Goal: Transaction & Acquisition: Purchase product/service

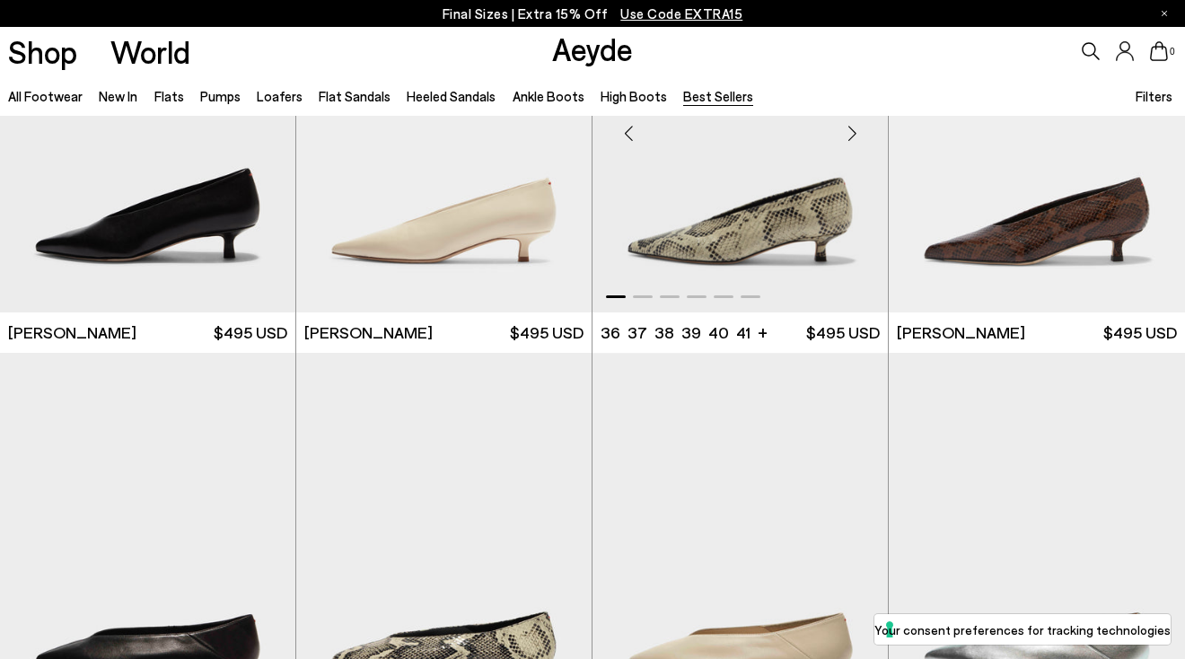
scroll to position [2925, 0]
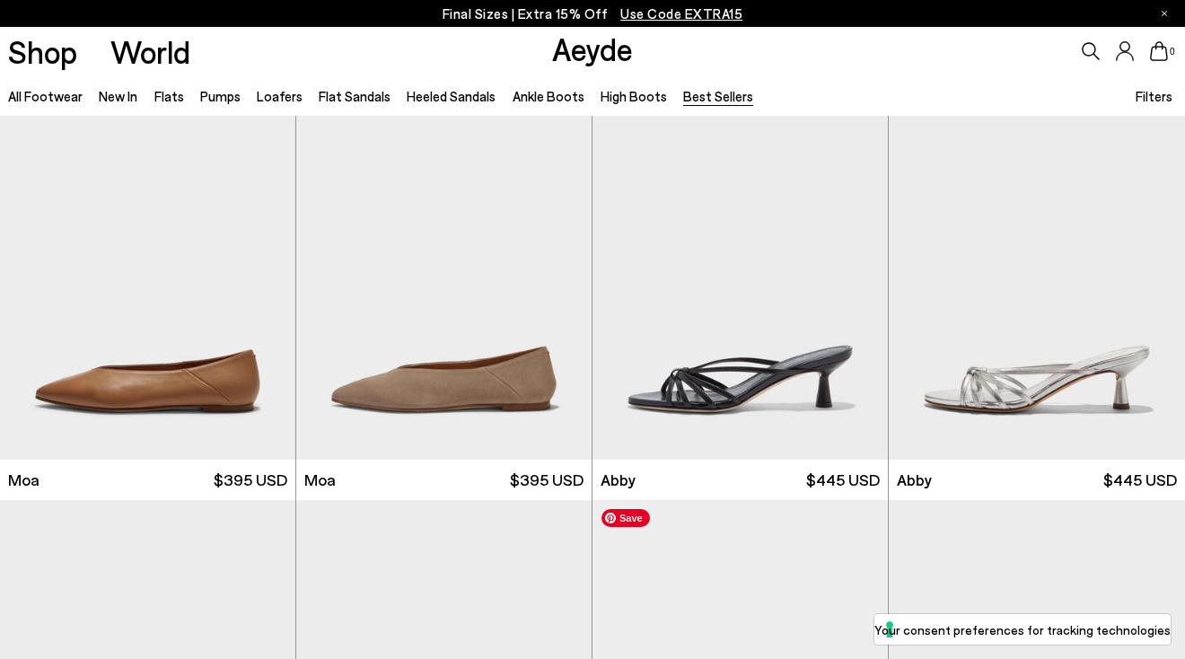
scroll to position [3708, 0]
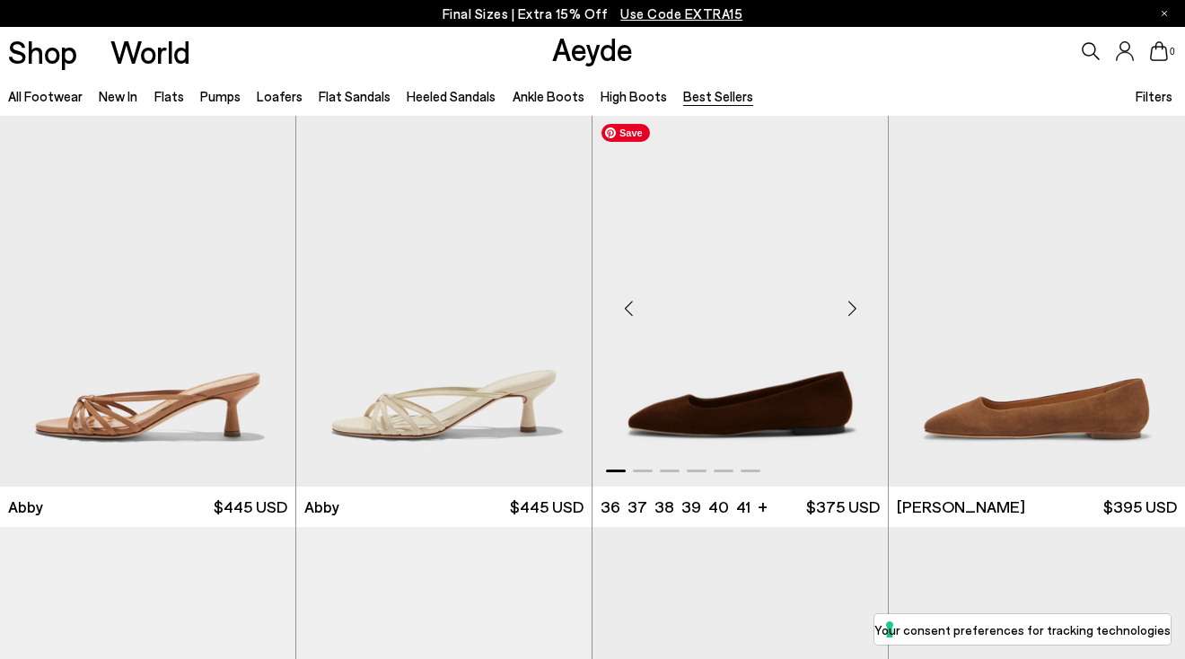
click at [720, 412] on img "1 / 6" at bounding box center [740, 301] width 295 height 372
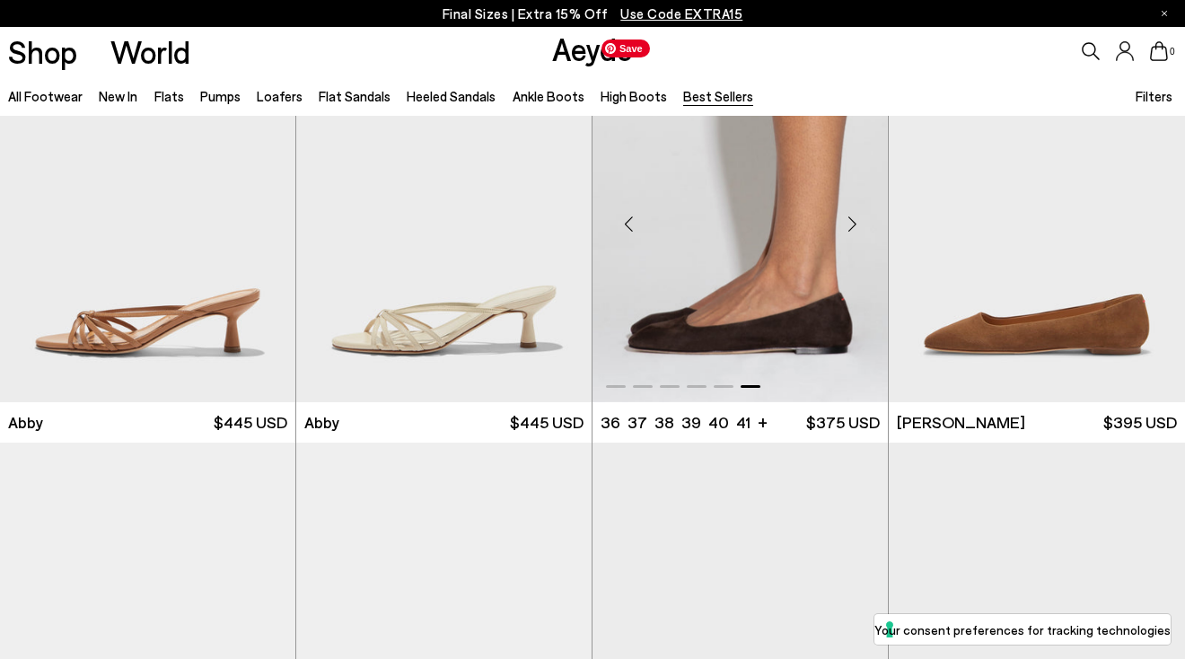
scroll to position [3714, 0]
